Goal: Information Seeking & Learning: Learn about a topic

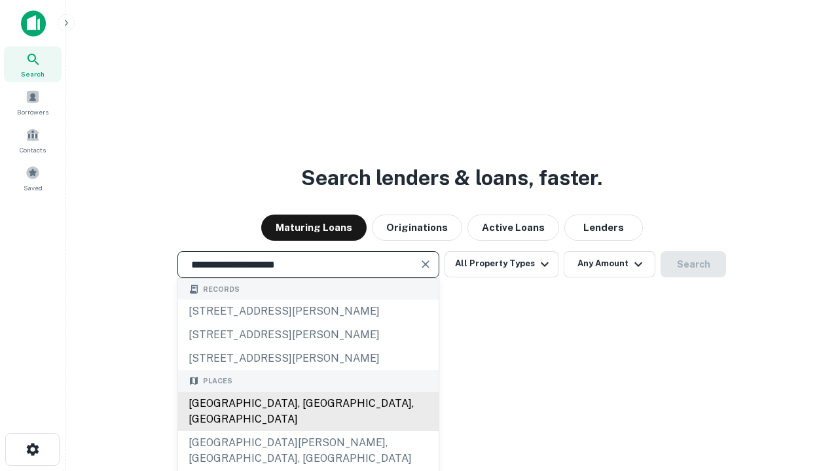
click at [308, 431] on div "Santa Monica, CA, USA" at bounding box center [308, 411] width 260 height 39
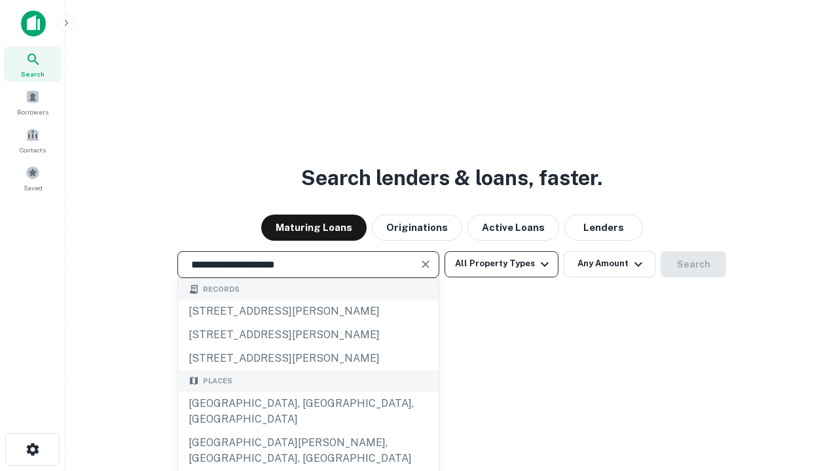
type input "**********"
click at [501, 264] on button "All Property Types" at bounding box center [501, 264] width 114 height 26
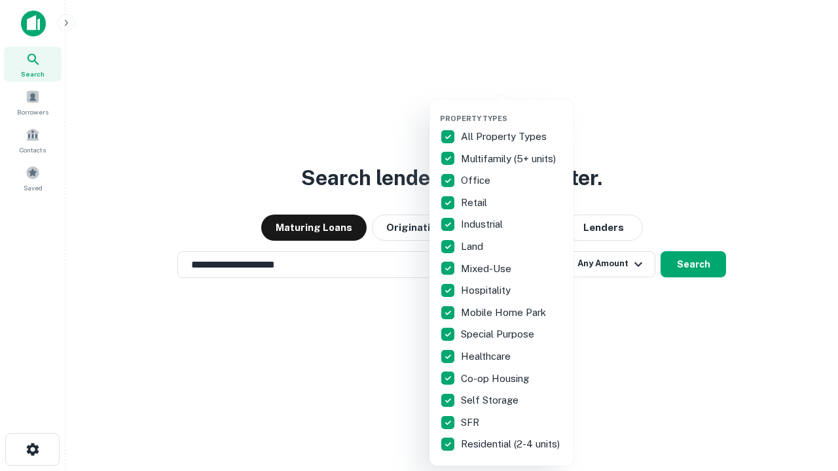
click at [512, 110] on button "button" at bounding box center [512, 110] width 144 height 1
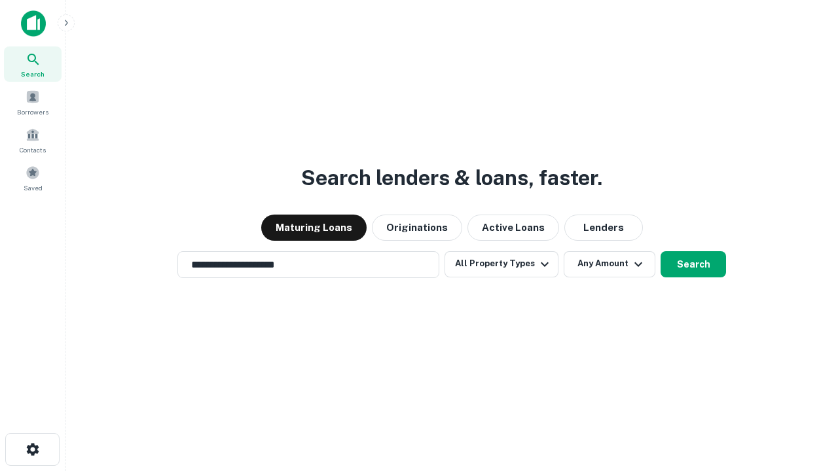
scroll to position [20, 0]
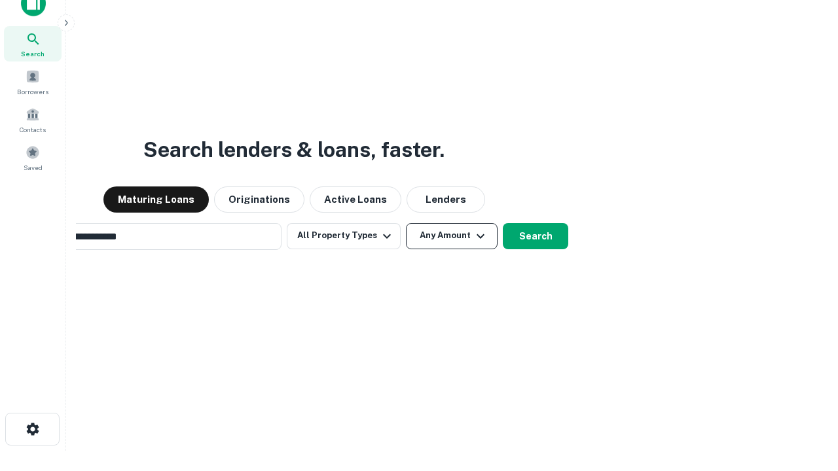
click at [406, 223] on button "Any Amount" at bounding box center [452, 236] width 92 height 26
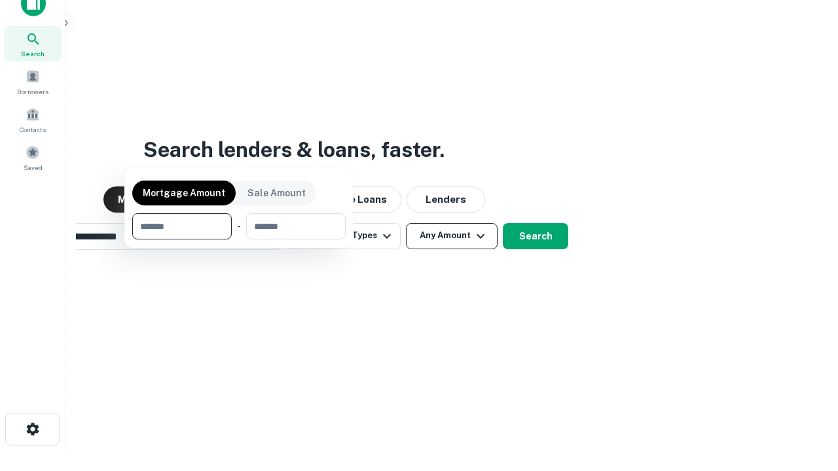
scroll to position [94, 370]
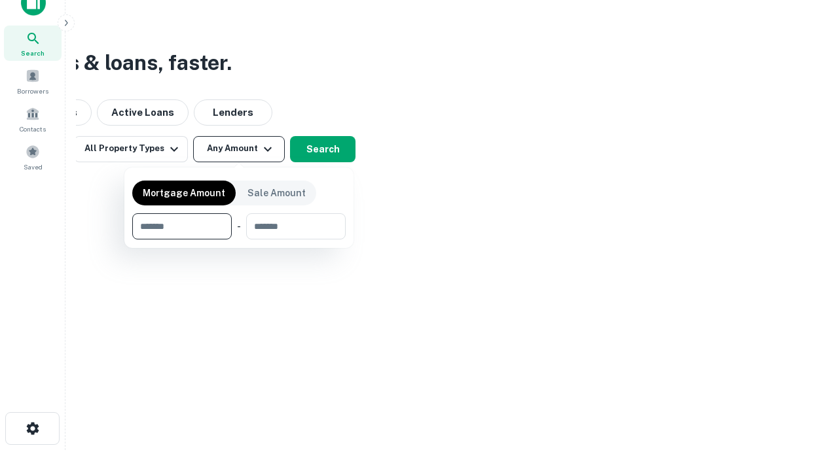
type input "*******"
click at [239, 239] on button "button" at bounding box center [238, 239] width 213 height 1
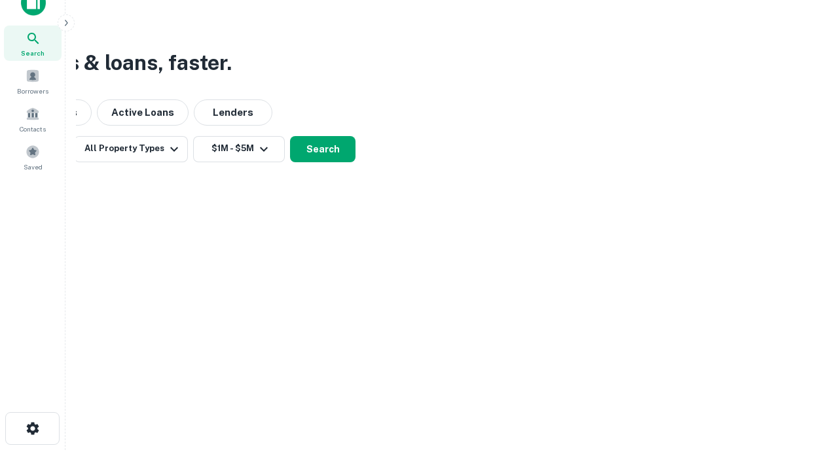
scroll to position [20, 0]
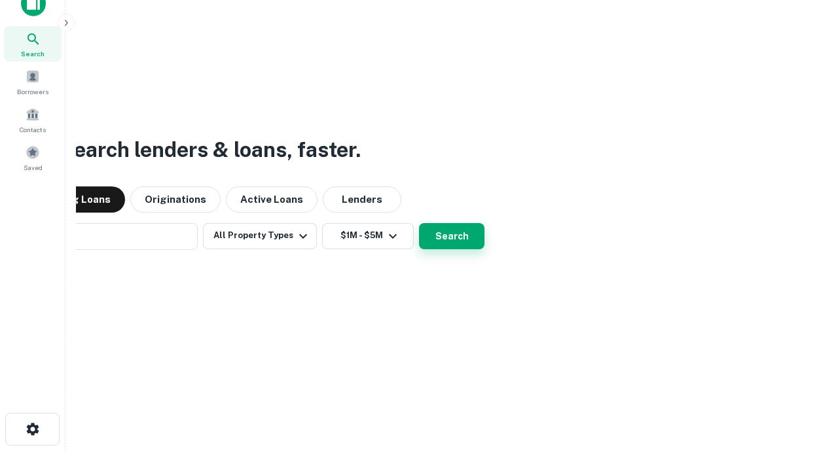
click at [419, 223] on button "Search" at bounding box center [451, 236] width 65 height 26
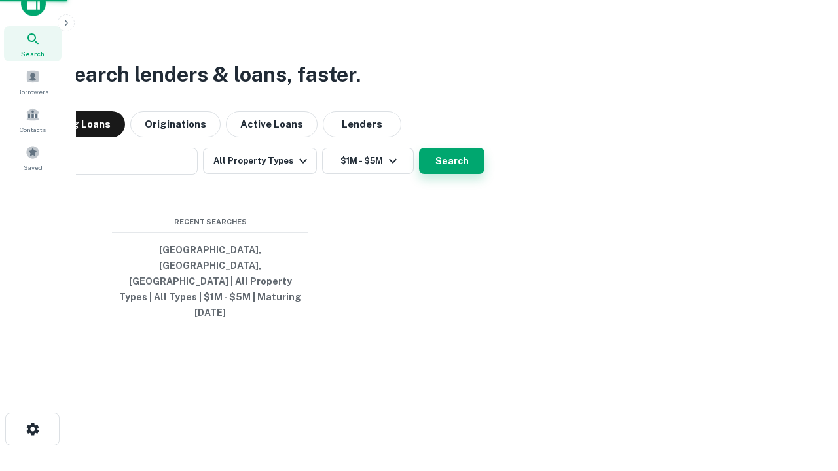
scroll to position [21, 0]
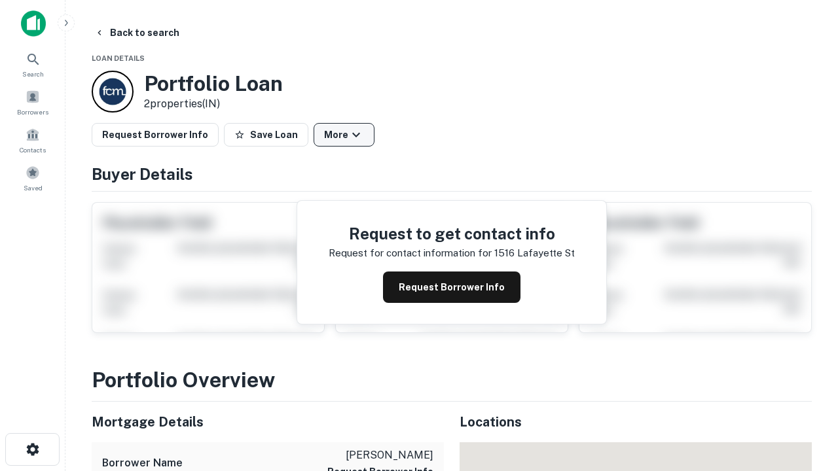
click at [344, 135] on button "More" at bounding box center [343, 135] width 61 height 24
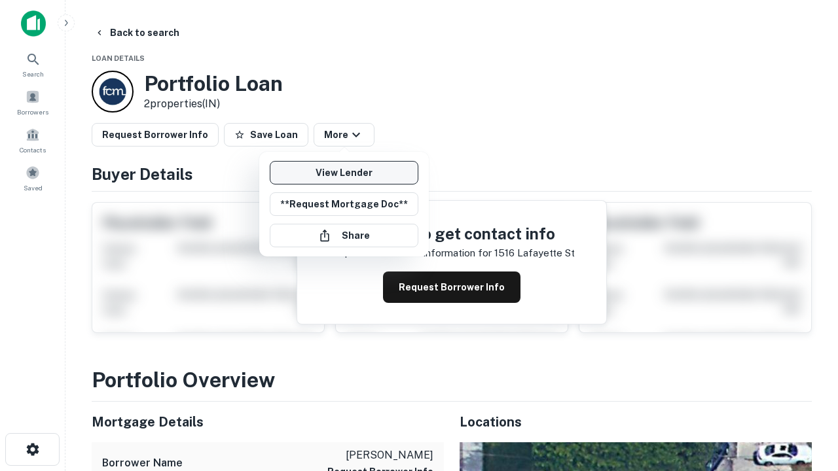
click at [344, 173] on link "View Lender" at bounding box center [344, 173] width 149 height 24
